Goal: Find specific page/section: Find specific page/section

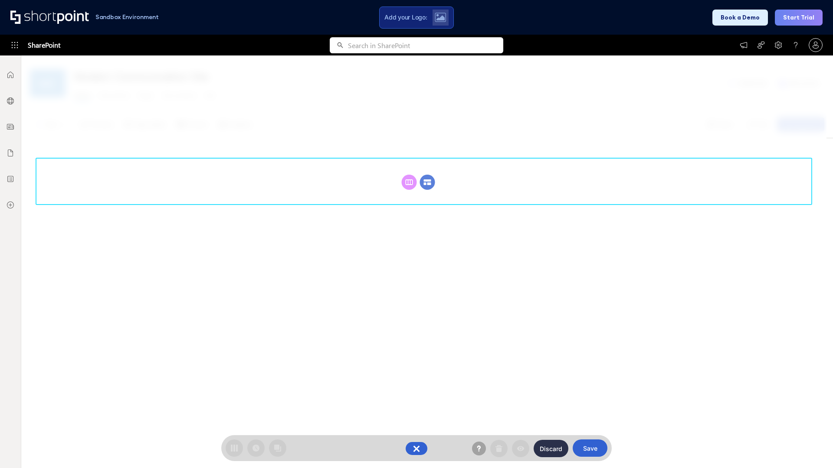
click at [427, 175] on circle at bounding box center [427, 182] width 15 height 15
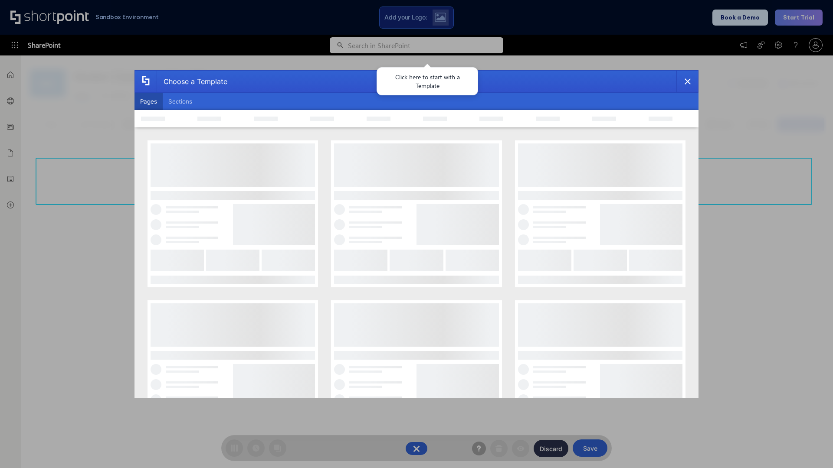
scroll to position [119, 0]
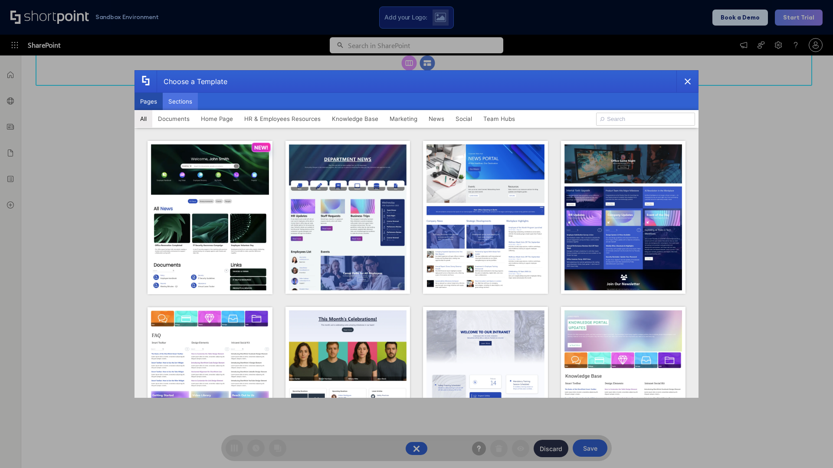
click at [180, 101] on button "Sections" at bounding box center [180, 101] width 35 height 17
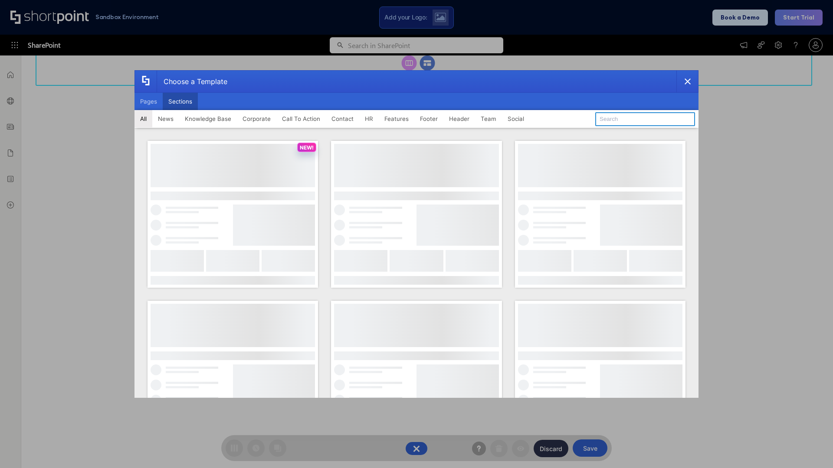
type input "Features Kit 4"
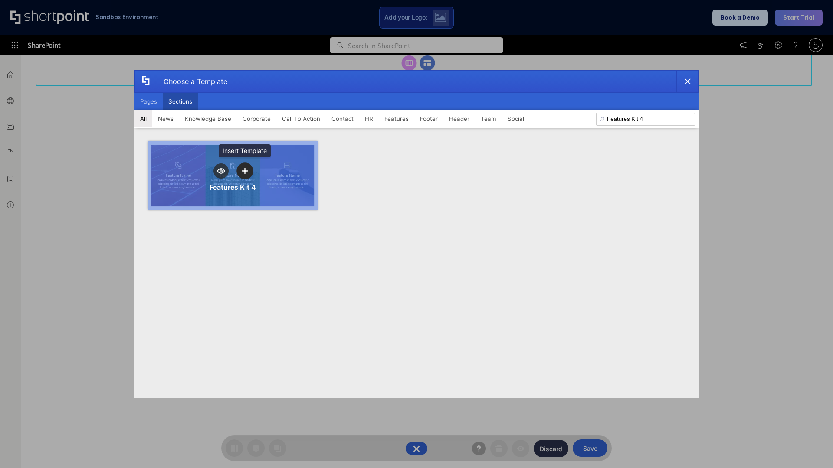
click at [245, 171] on icon "template selector" at bounding box center [245, 171] width 6 height 6
